Goal: Navigation & Orientation: Find specific page/section

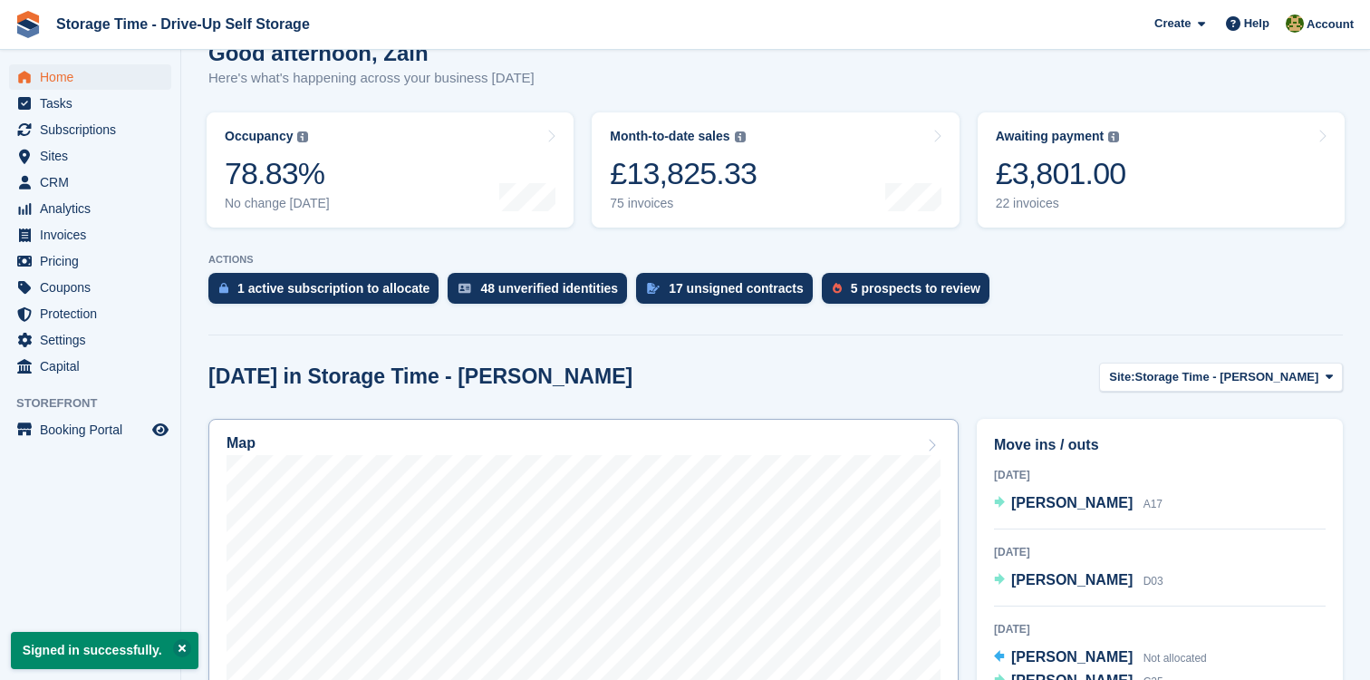
scroll to position [296, 0]
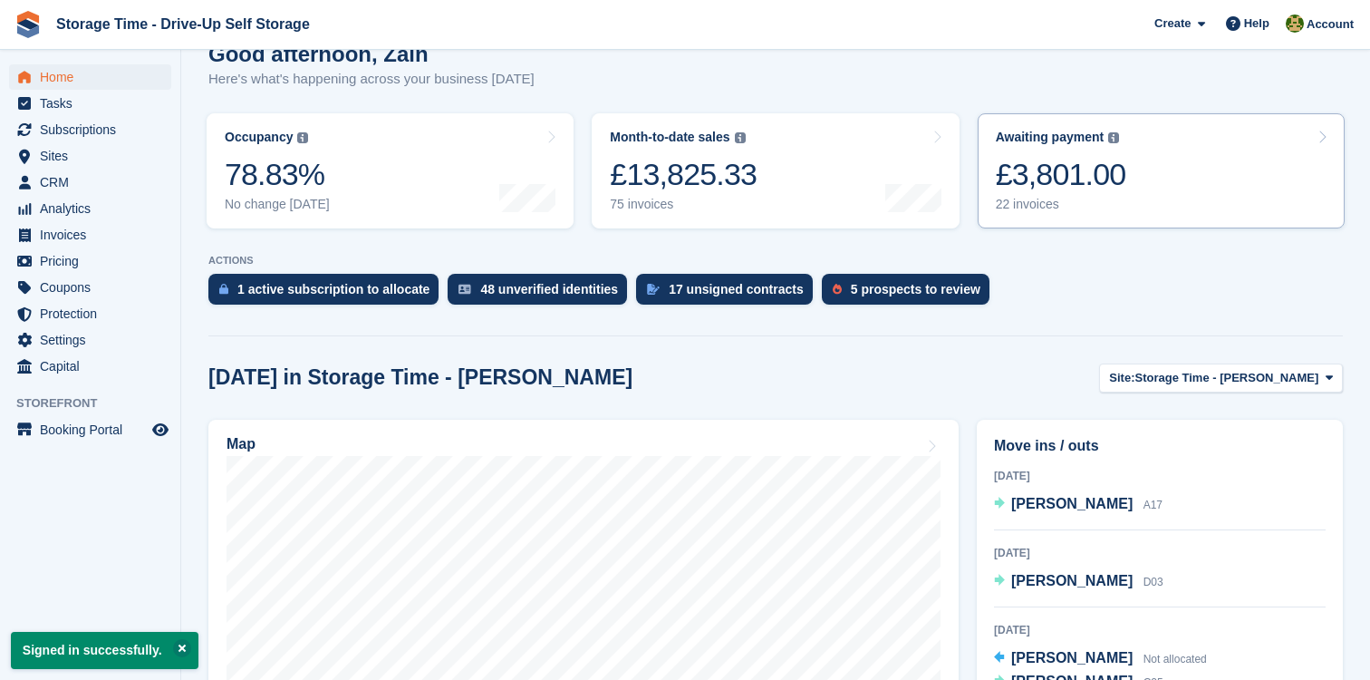
click at [1066, 176] on div "£3,801.00" at bounding box center [1061, 174] width 130 height 37
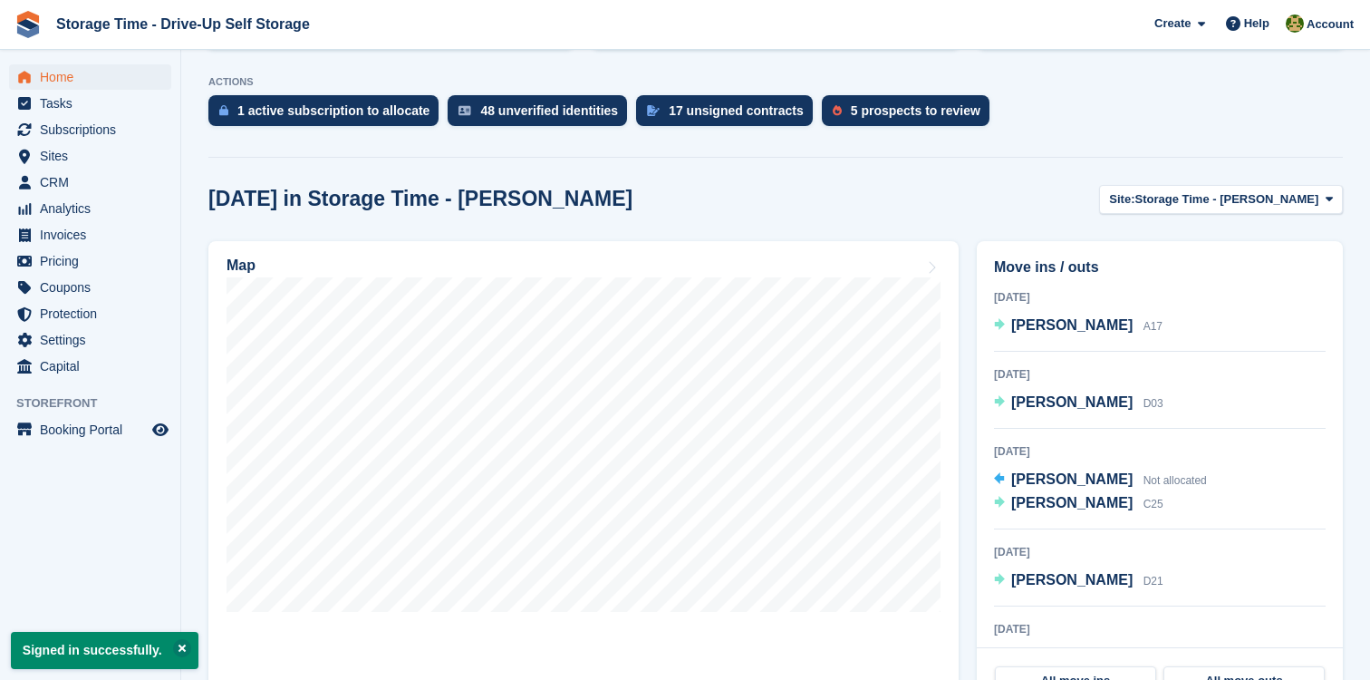
scroll to position [503, 0]
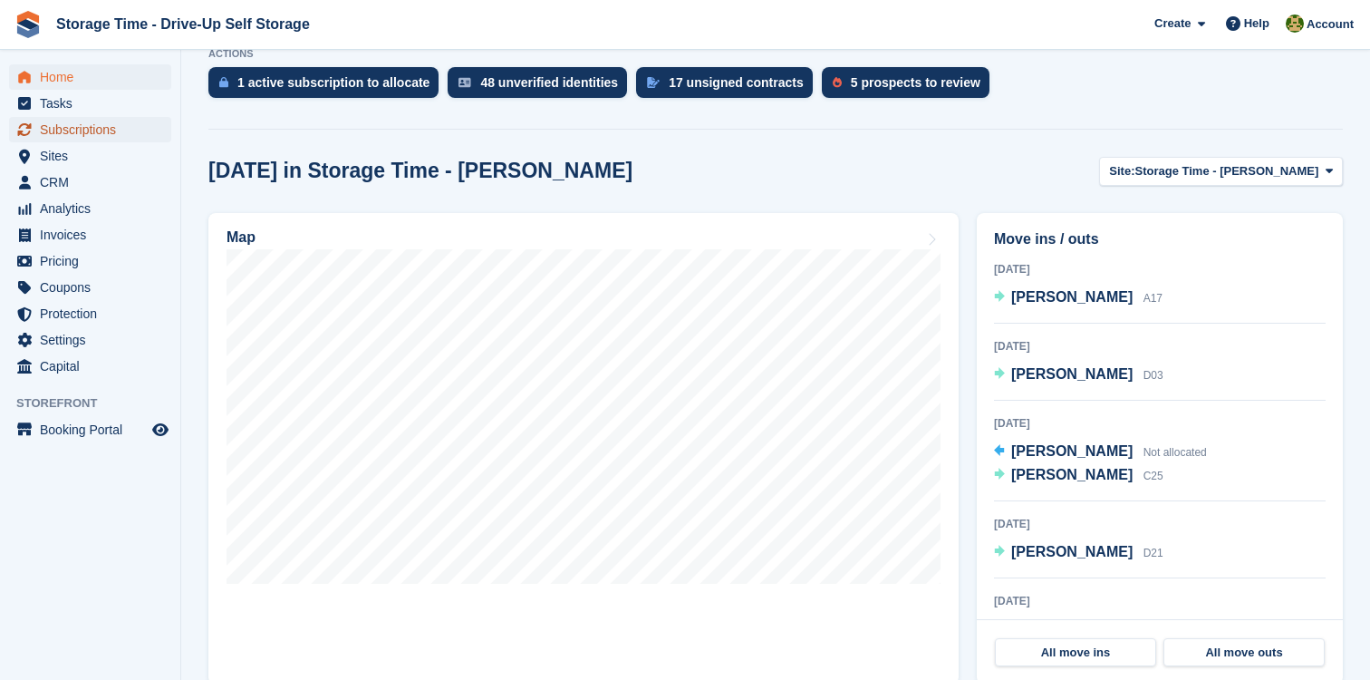
click at [122, 136] on span "Subscriptions" at bounding box center [94, 129] width 109 height 25
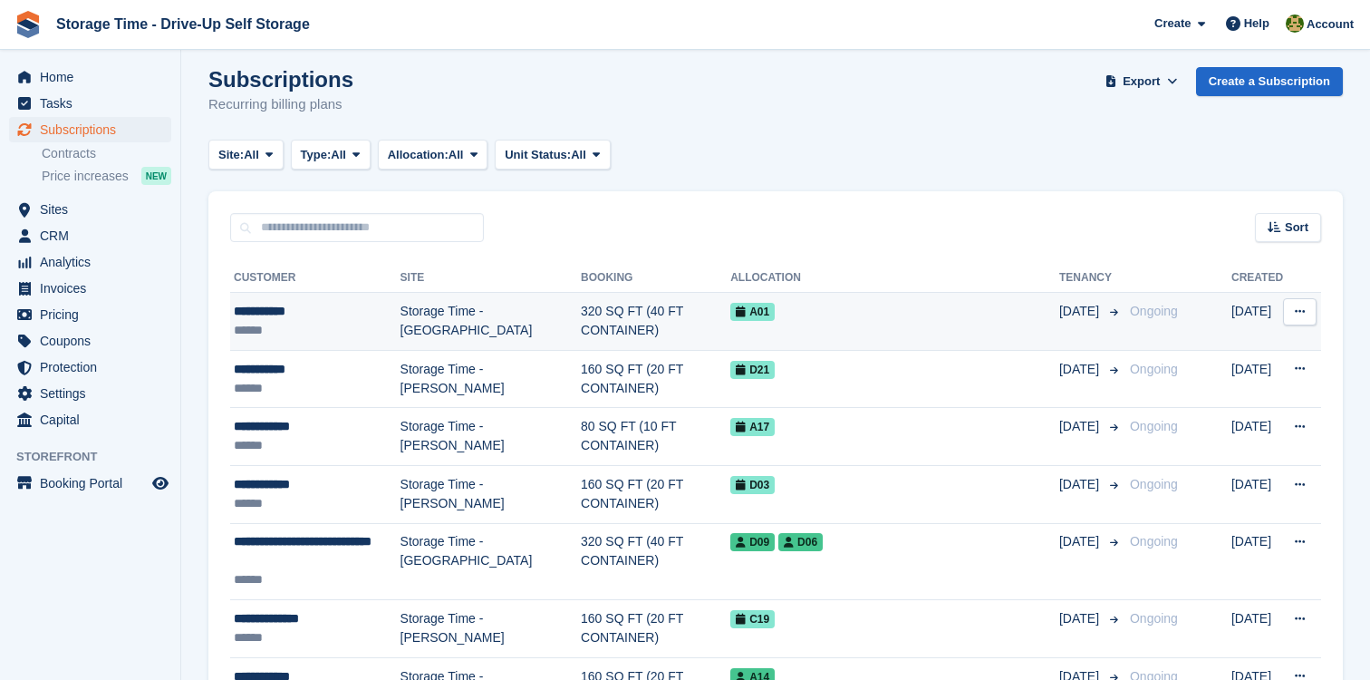
scroll to position [135, 0]
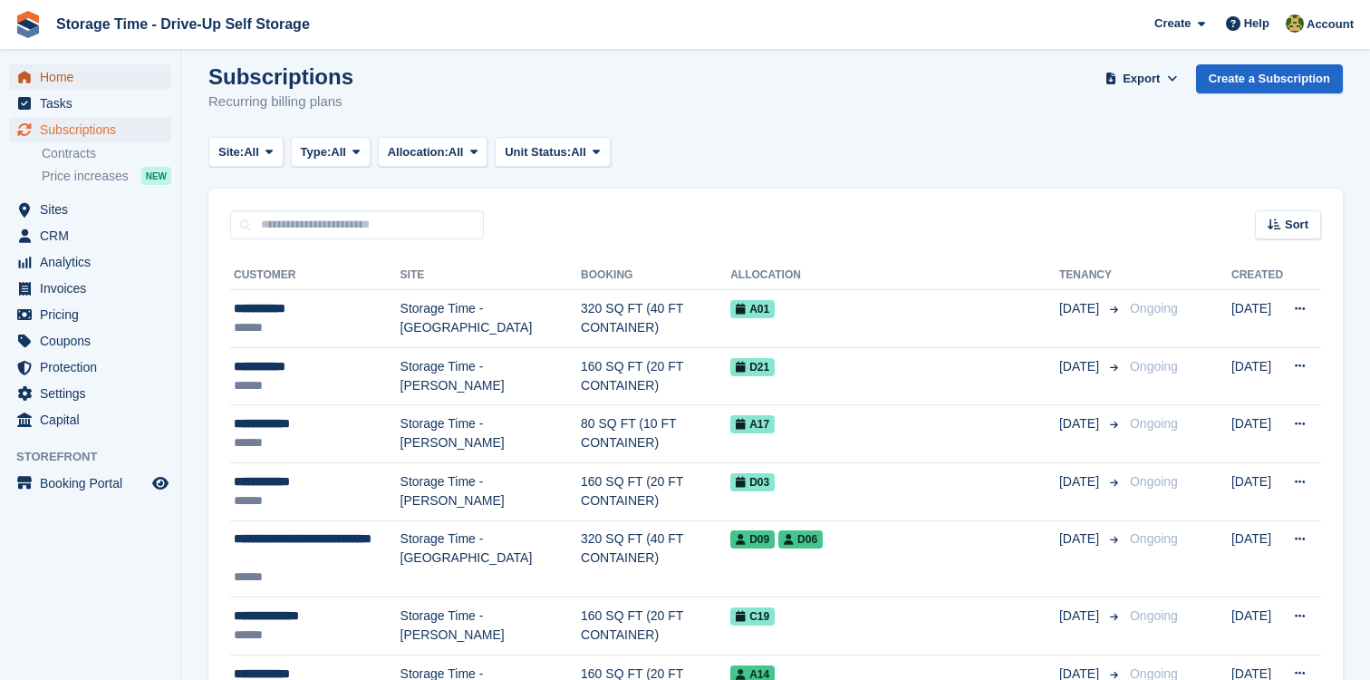
click at [102, 80] on span "Home" at bounding box center [94, 76] width 109 height 25
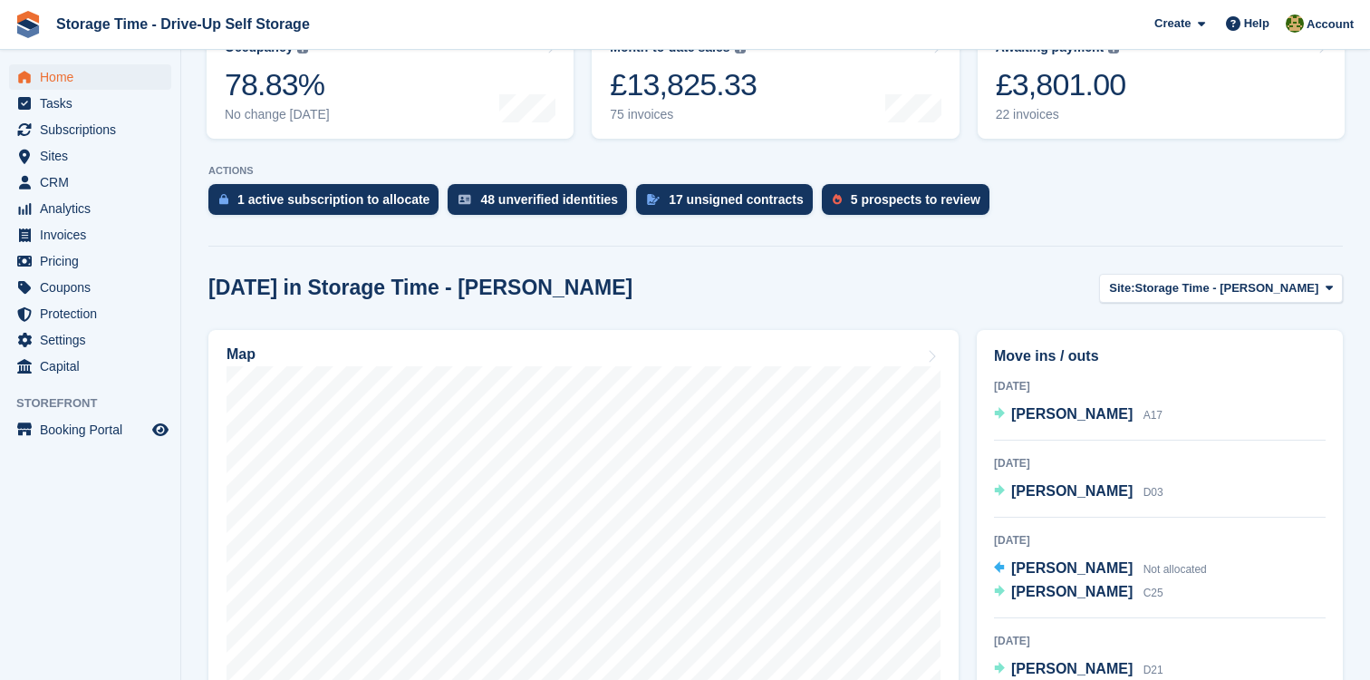
scroll to position [449, 0]
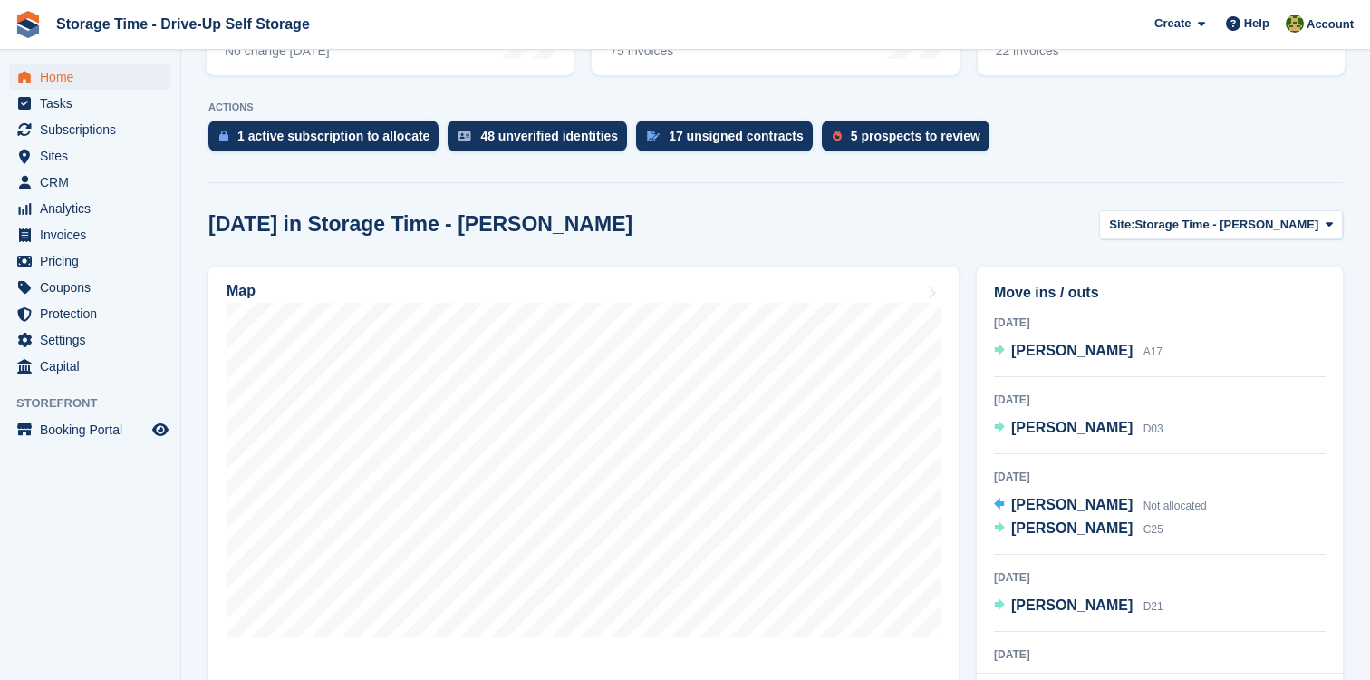
click at [1228, 247] on div "[DATE] in Storage Time - [PERSON_NAME] Site: Storage Time - [PERSON_NAME] Stora…" at bounding box center [775, 655] width 1135 height 890
click at [1224, 219] on span "Storage Time - [PERSON_NAME]" at bounding box center [1227, 225] width 184 height 18
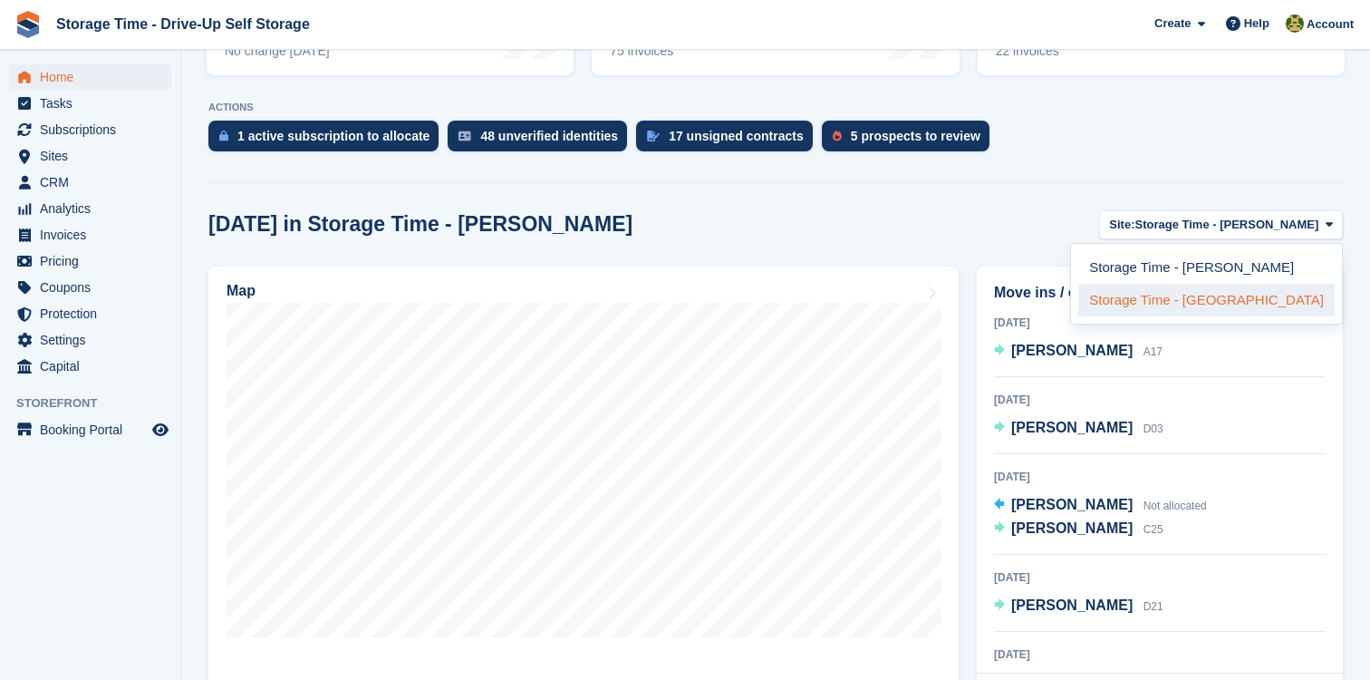
click at [1210, 304] on link "Storage Time - [GEOGRAPHIC_DATA]" at bounding box center [1206, 300] width 256 height 33
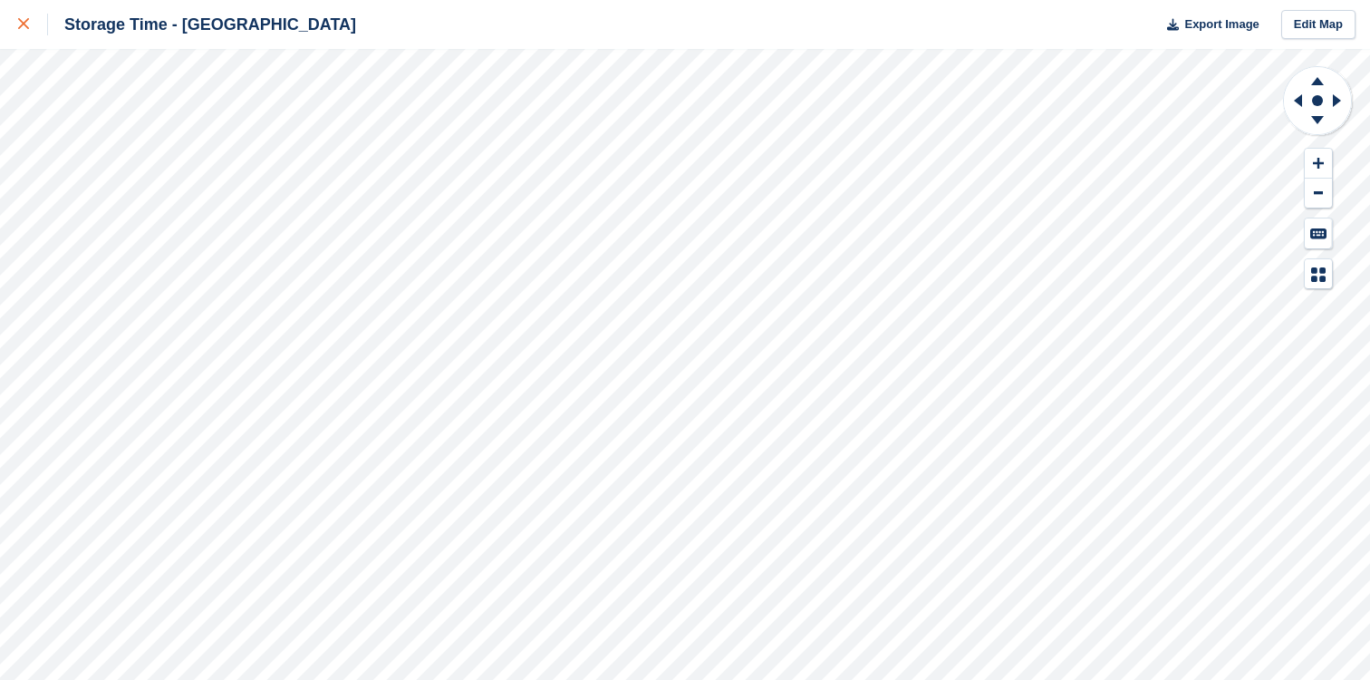
click at [22, 41] on link at bounding box center [24, 24] width 48 height 49
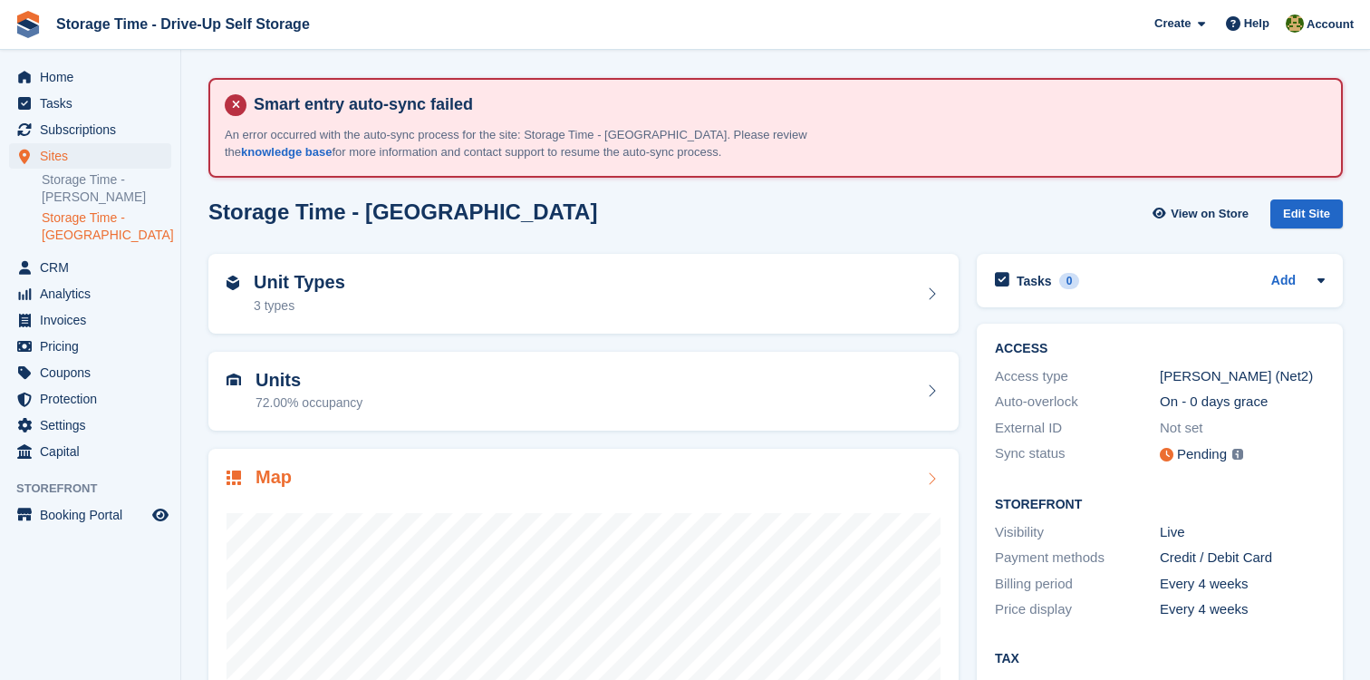
click at [346, 493] on div at bounding box center [584, 672] width 714 height 362
